Goal: Task Accomplishment & Management: Complete application form

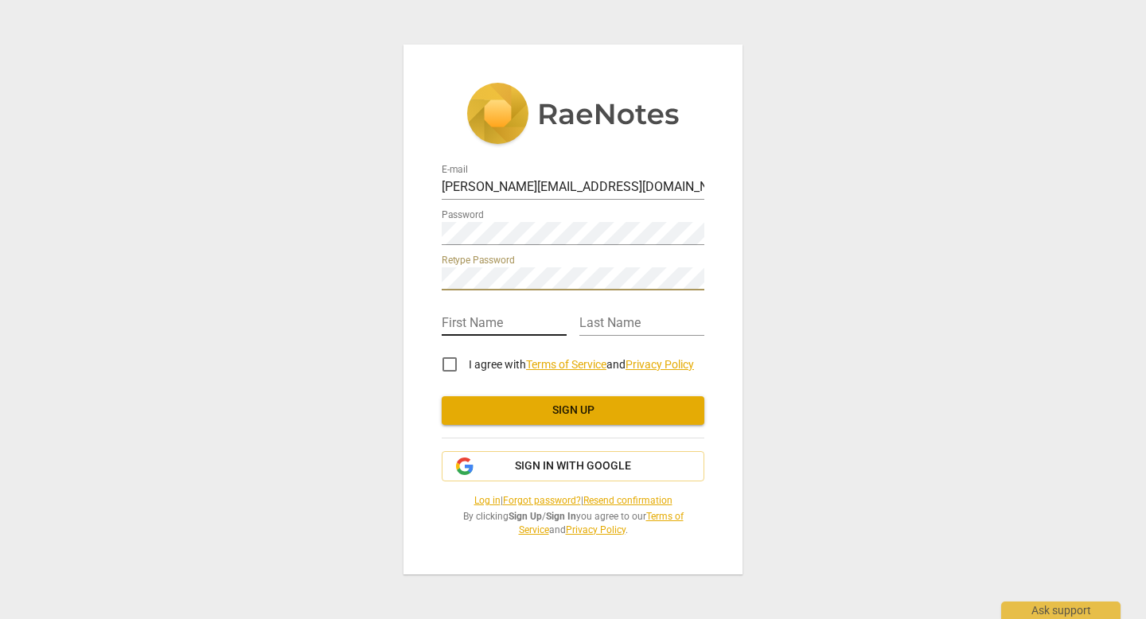
click at [481, 326] on input "text" at bounding box center [504, 324] width 125 height 23
type input "[PERSON_NAME]"
click at [608, 321] on input "text" at bounding box center [641, 324] width 125 height 23
type input "[PERSON_NAME]"
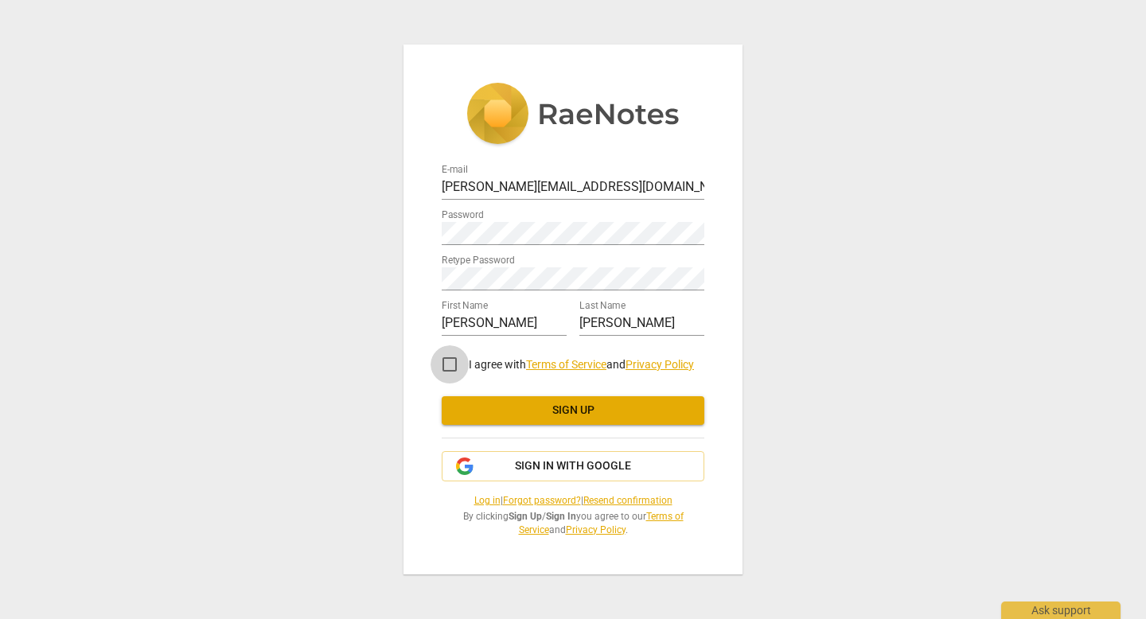
click at [453, 363] on input "I agree with Terms of Service and Privacy Policy" at bounding box center [450, 364] width 38 height 38
checkbox input "true"
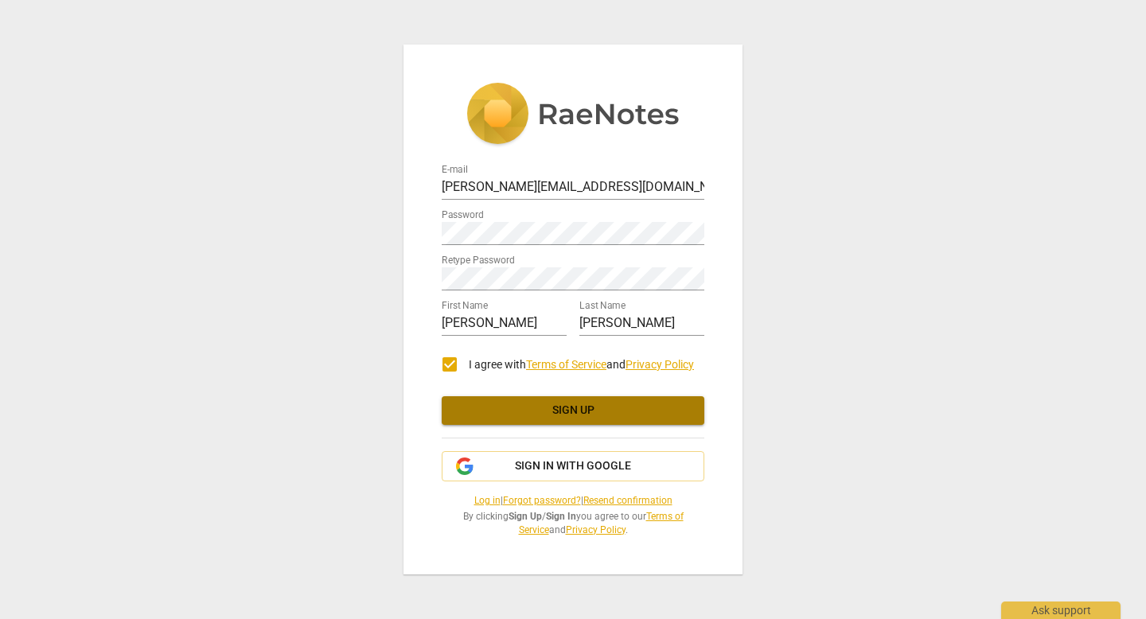
click at [503, 414] on span "Sign up" at bounding box center [572, 411] width 237 height 16
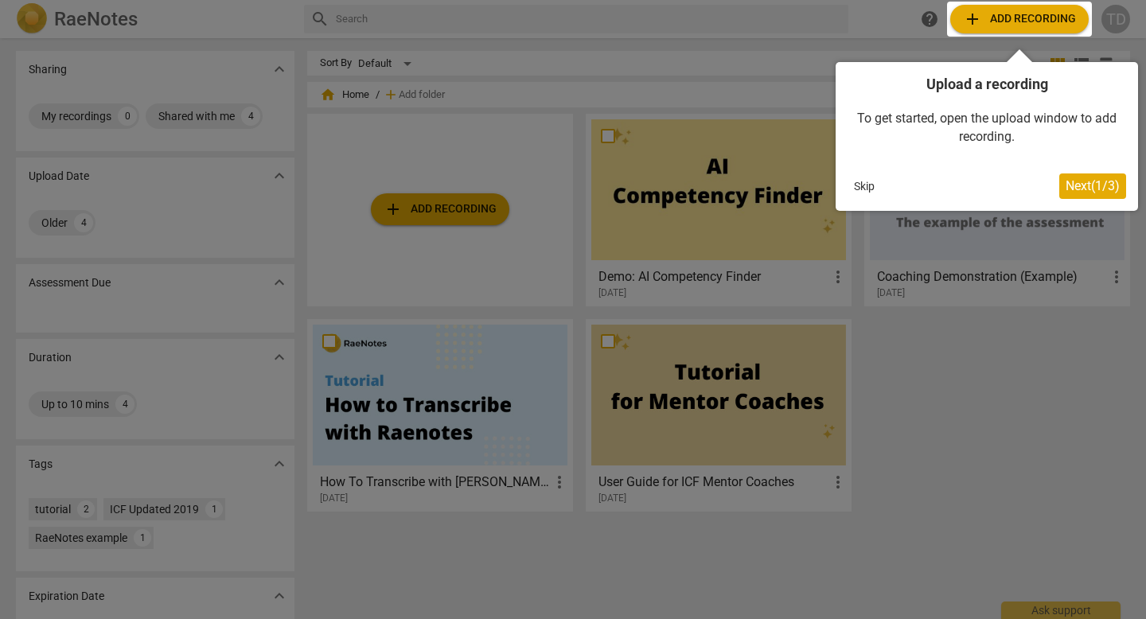
click at [863, 181] on button "Skip" at bounding box center [864, 186] width 33 height 24
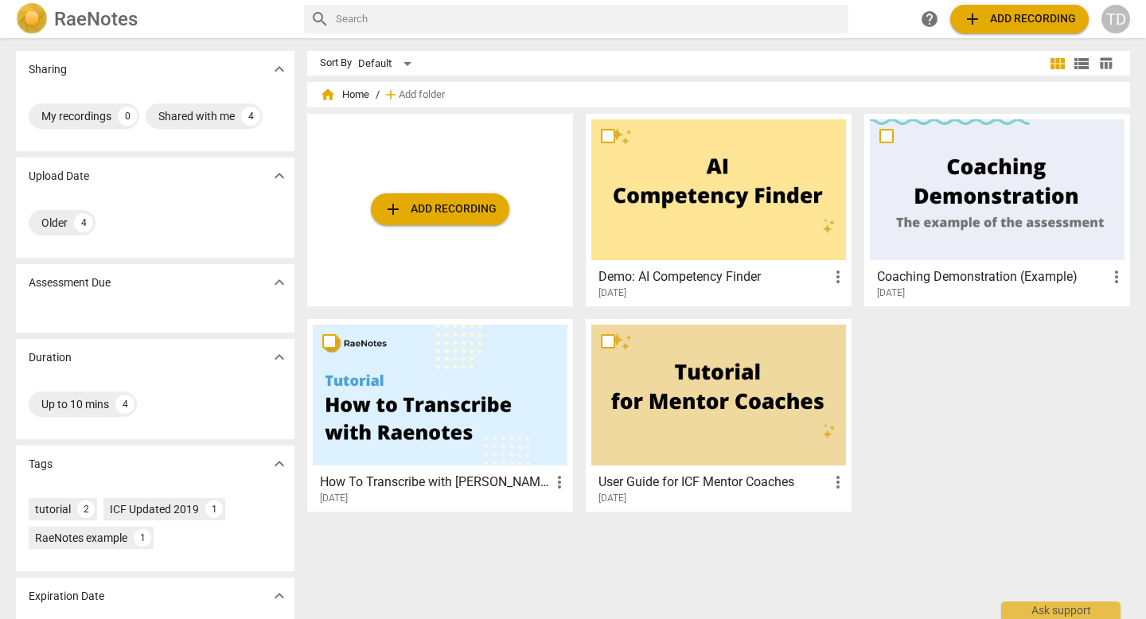
click at [713, 277] on h3 "Demo: AI Competency Finder" at bounding box center [714, 276] width 230 height 19
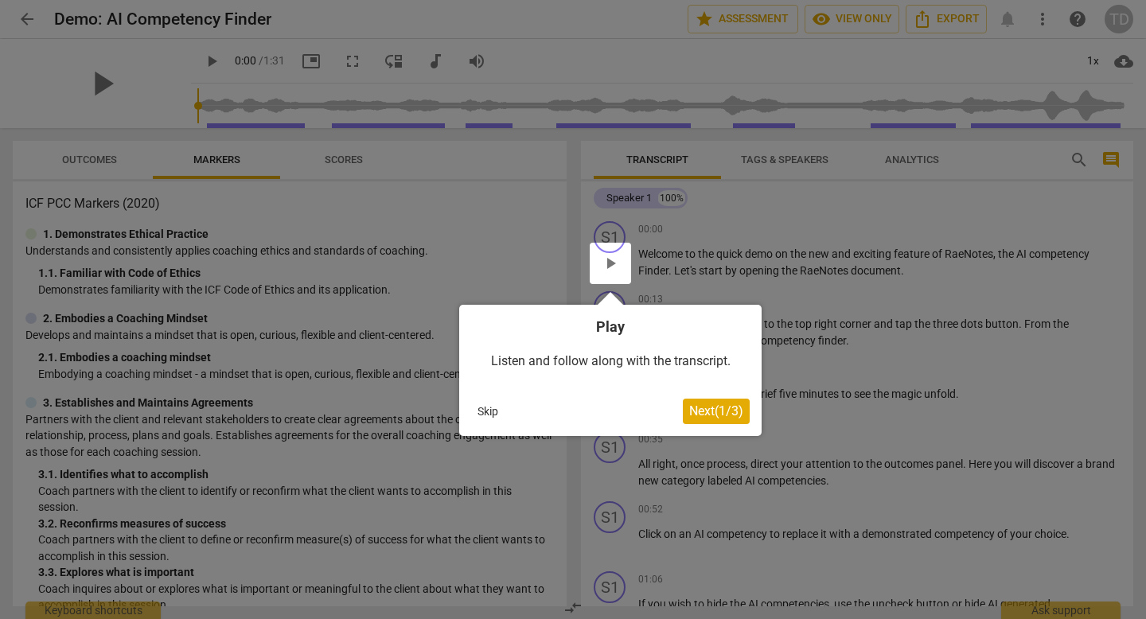
click at [613, 259] on div at bounding box center [610, 263] width 41 height 41
click at [699, 407] on span "Next ( 1 / 3 )" at bounding box center [716, 411] width 54 height 15
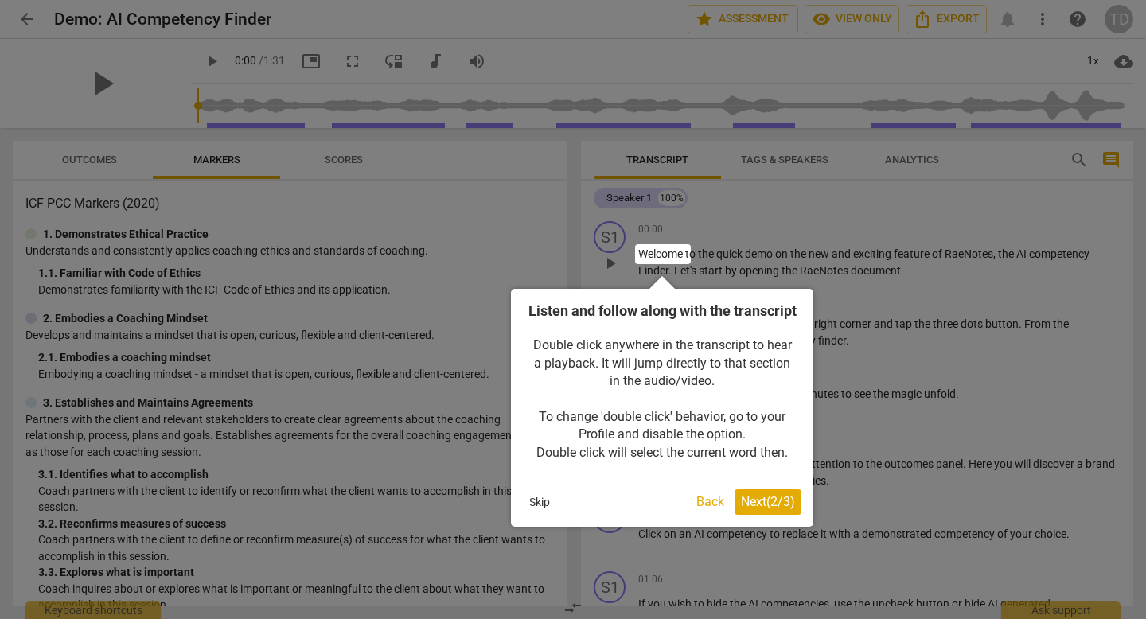
click at [743, 509] on span "Next ( 2 / 3 )" at bounding box center [768, 501] width 54 height 15
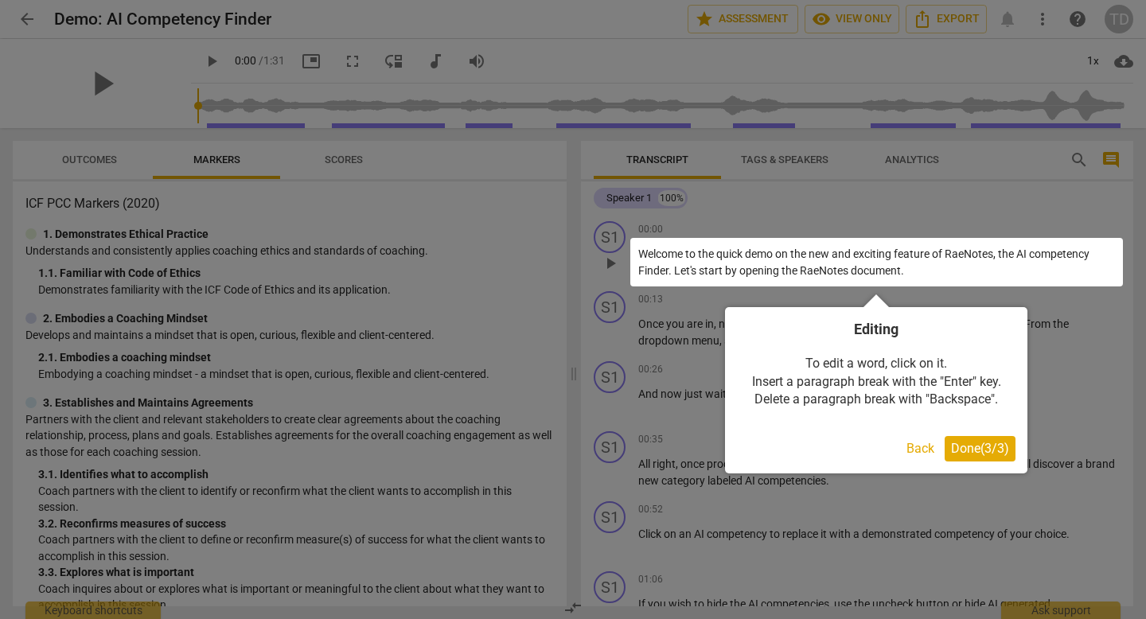
click at [974, 448] on span "Done ( 3 / 3 )" at bounding box center [980, 448] width 58 height 15
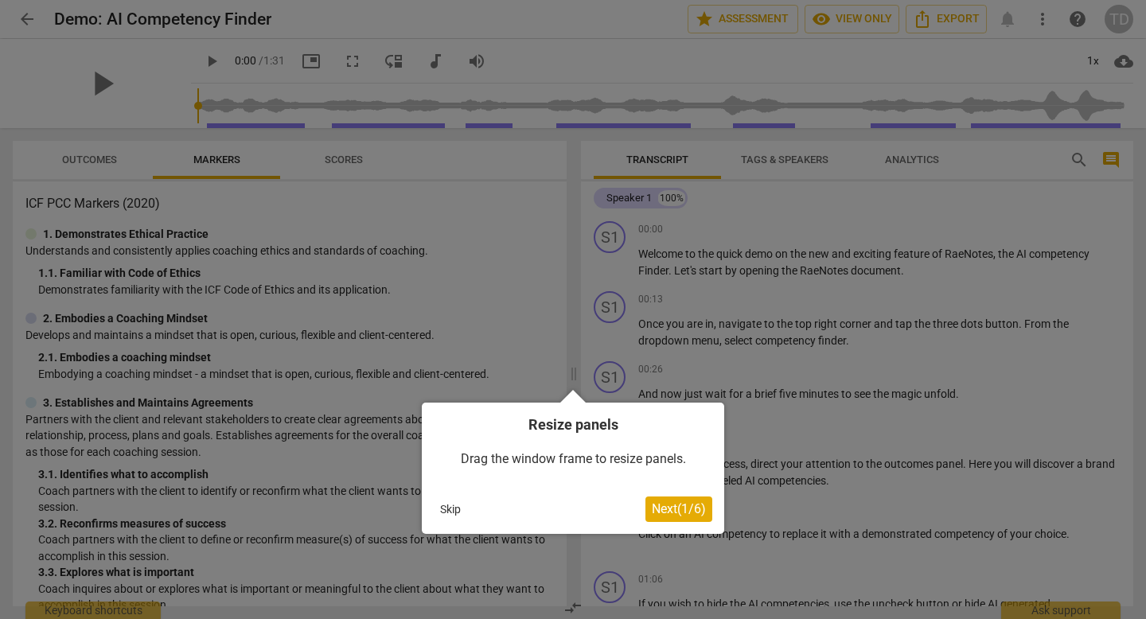
click at [673, 513] on span "Next ( 1 / 6 )" at bounding box center [679, 508] width 54 height 15
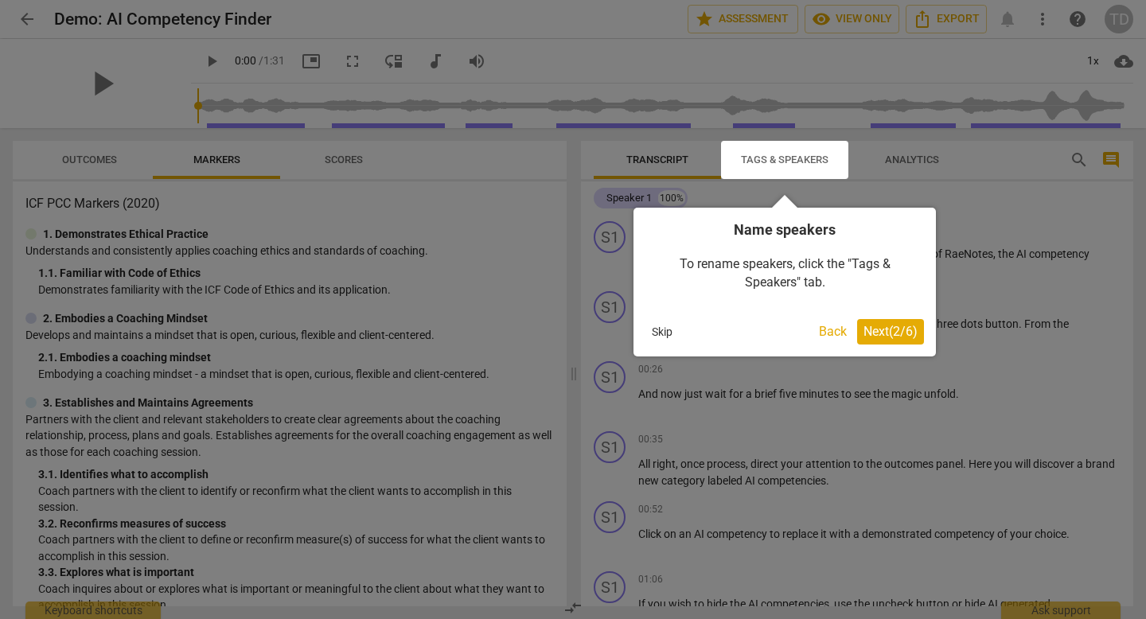
click at [900, 339] on button "Next ( 2 / 6 )" at bounding box center [890, 331] width 67 height 25
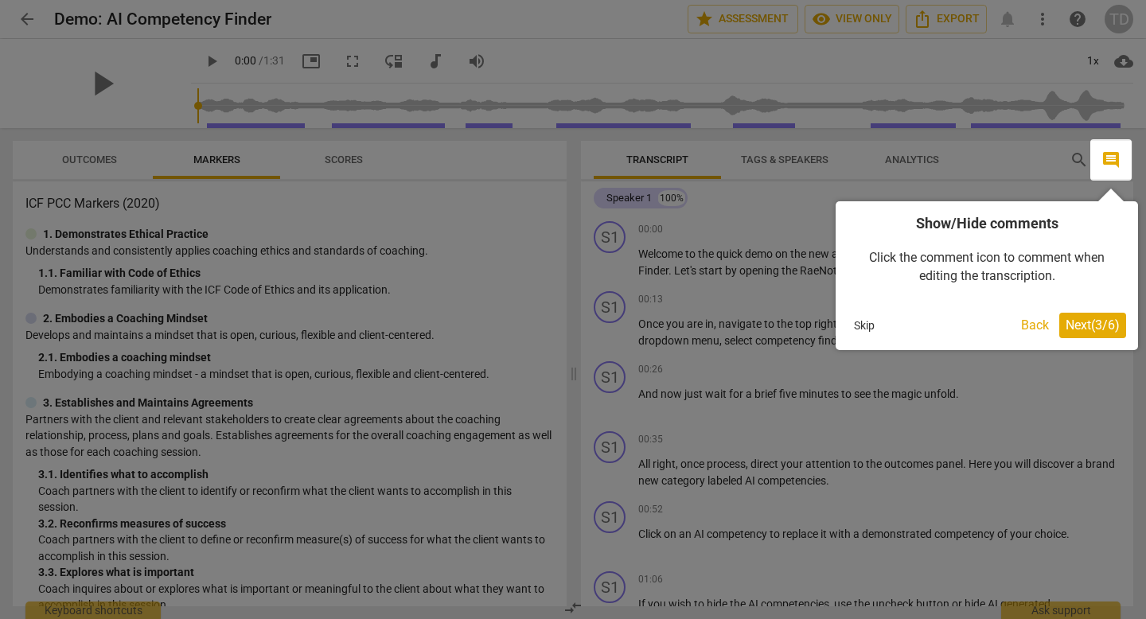
click at [1080, 325] on span "Next ( 3 / 6 )" at bounding box center [1093, 325] width 54 height 15
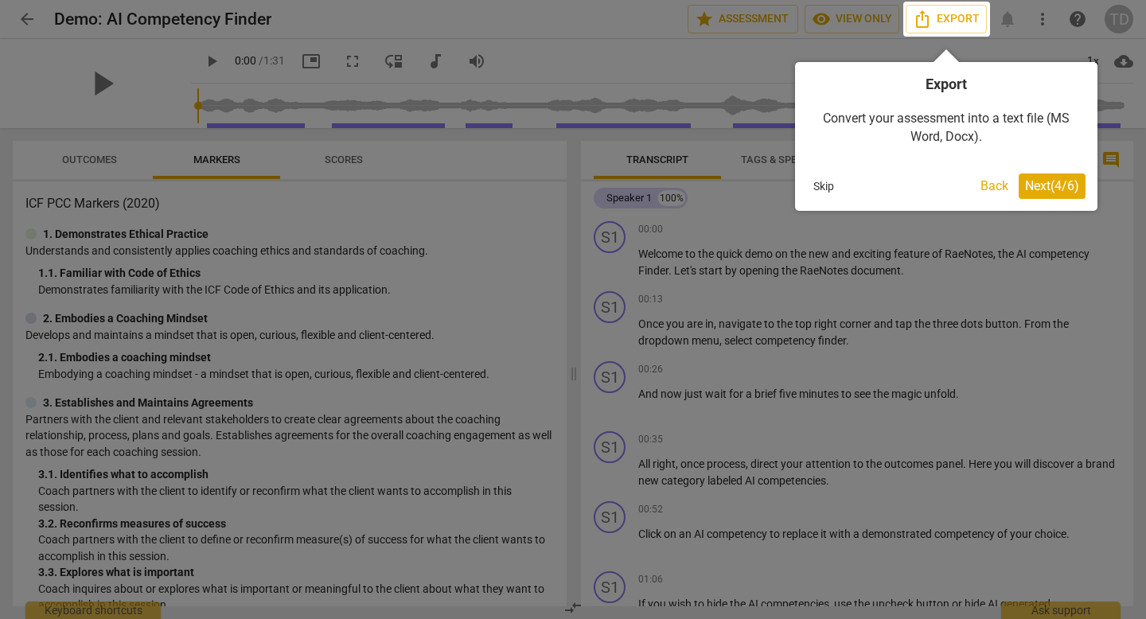
click at [1028, 188] on span "Next ( 4 / 6 )" at bounding box center [1052, 185] width 54 height 15
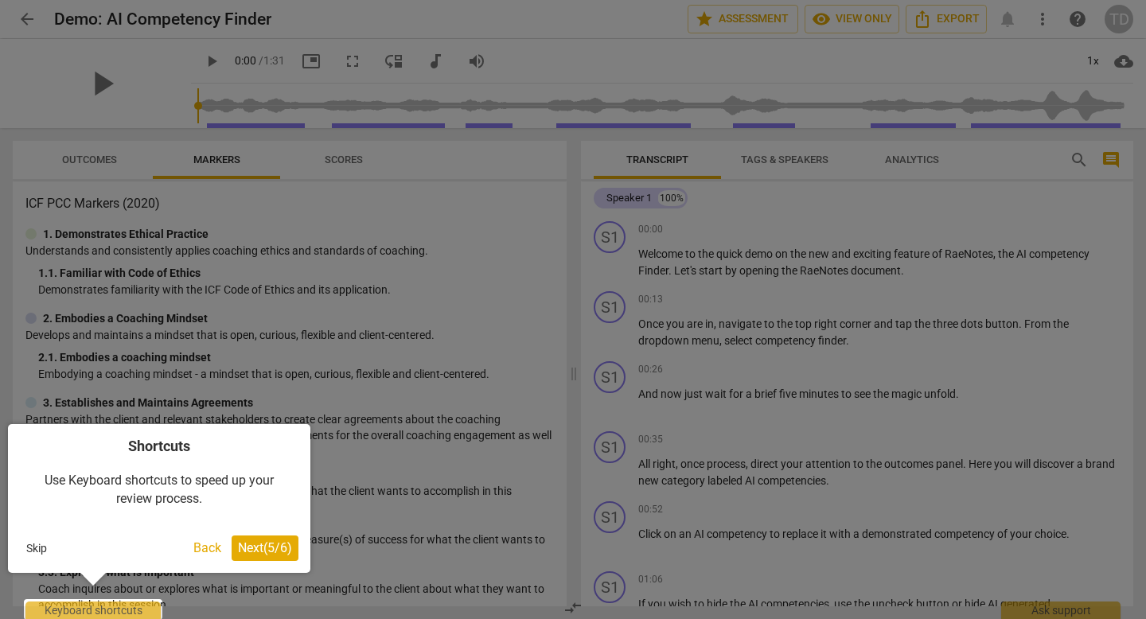
click at [287, 541] on span "Next ( 5 / 6 )" at bounding box center [265, 547] width 54 height 15
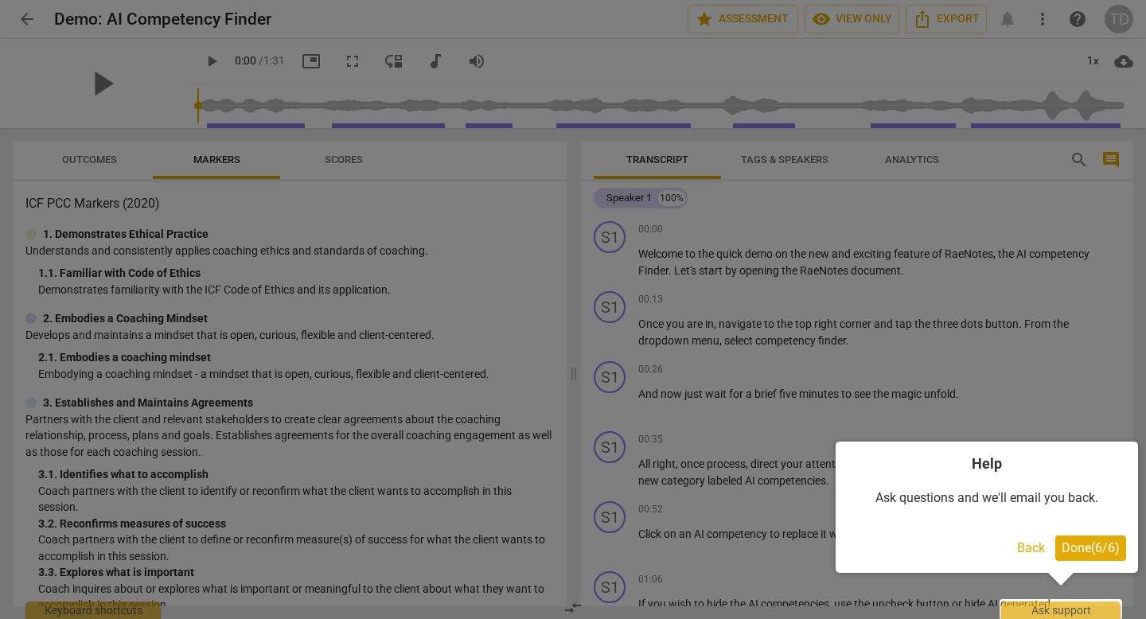
click at [1082, 546] on span "Done ( 6 / 6 )" at bounding box center [1091, 547] width 58 height 15
